Goal: Check status: Check status

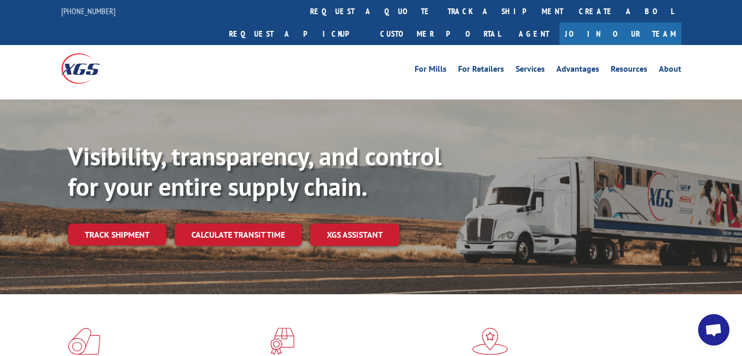
scroll to position [2, 0]
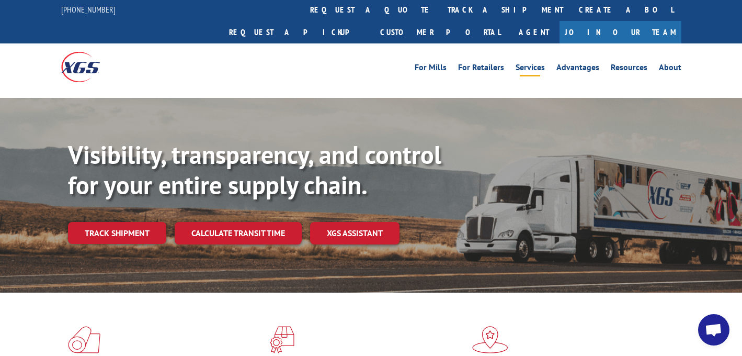
click at [522, 63] on link "Services" at bounding box center [530, 69] width 29 height 12
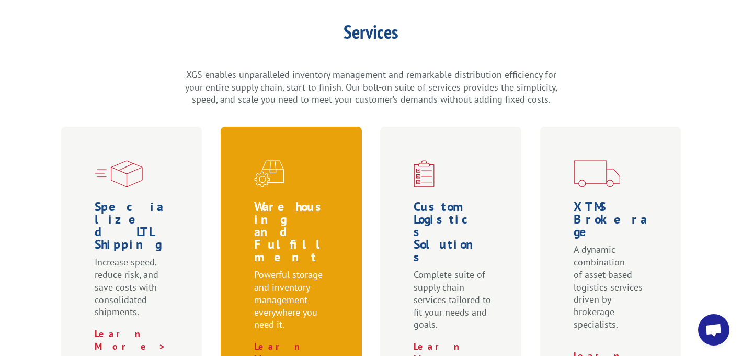
scroll to position [270, 0]
click at [281, 268] on p "Powerful storage and inventory management everywhere you need it." at bounding box center [293, 304] width 78 height 72
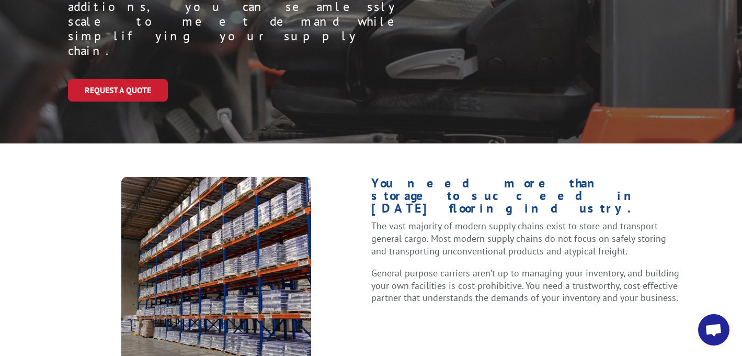
scroll to position [261, 0]
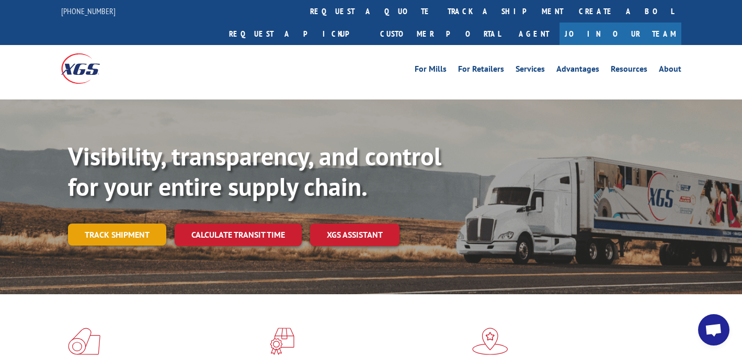
click at [131, 223] on link "Track shipment" at bounding box center [117, 234] width 98 height 22
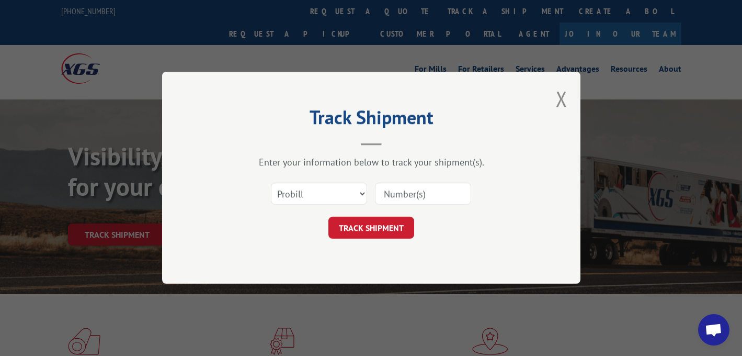
click at [405, 198] on input at bounding box center [423, 194] width 96 height 22
paste input "17594398"
type input "17594398"
click at [367, 225] on button "TRACK SHIPMENT" at bounding box center [371, 228] width 86 height 22
